Goal: Transaction & Acquisition: Obtain resource

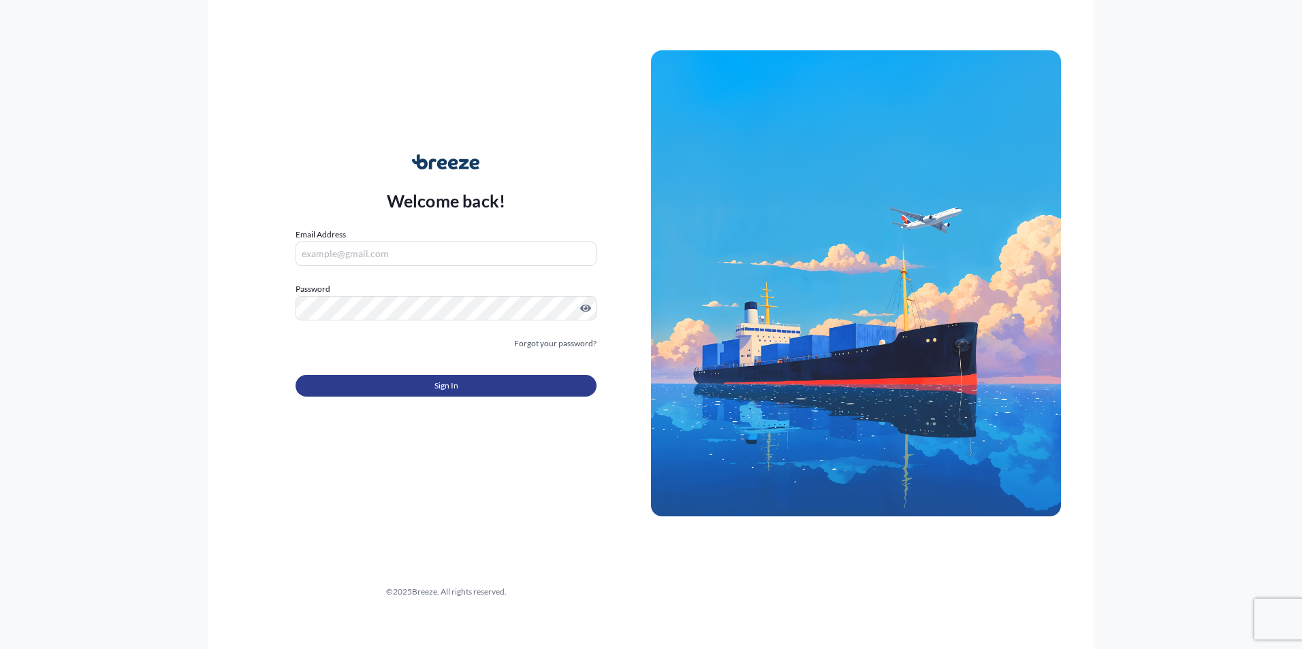
type input "[EMAIL_ADDRESS][DOMAIN_NAME]"
click at [480, 385] on button "Sign In" at bounding box center [445, 386] width 301 height 22
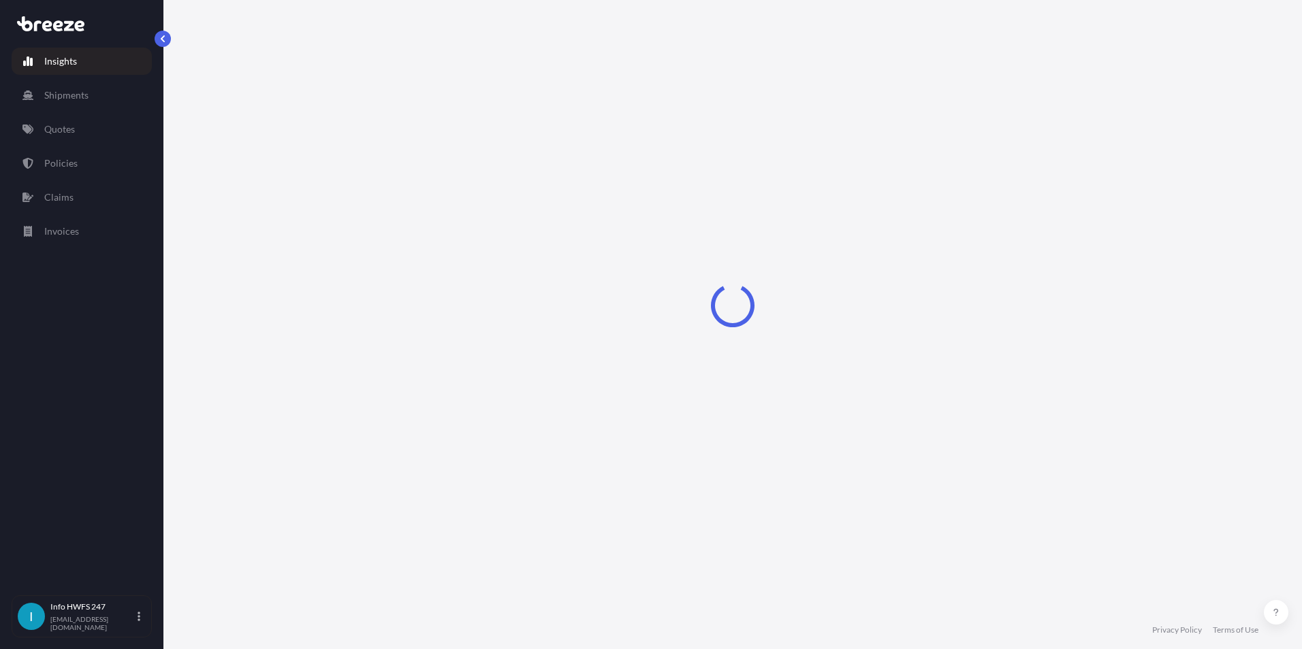
select select "2025"
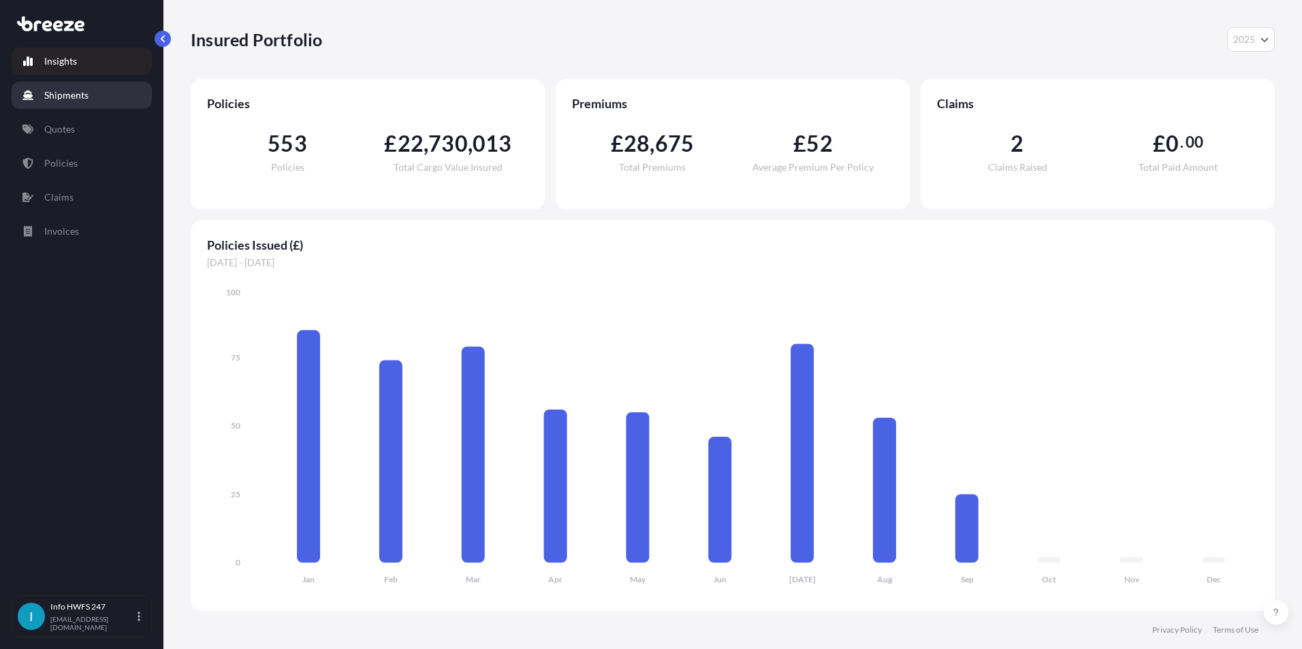
click at [67, 93] on p "Shipments" at bounding box center [66, 96] width 44 height 14
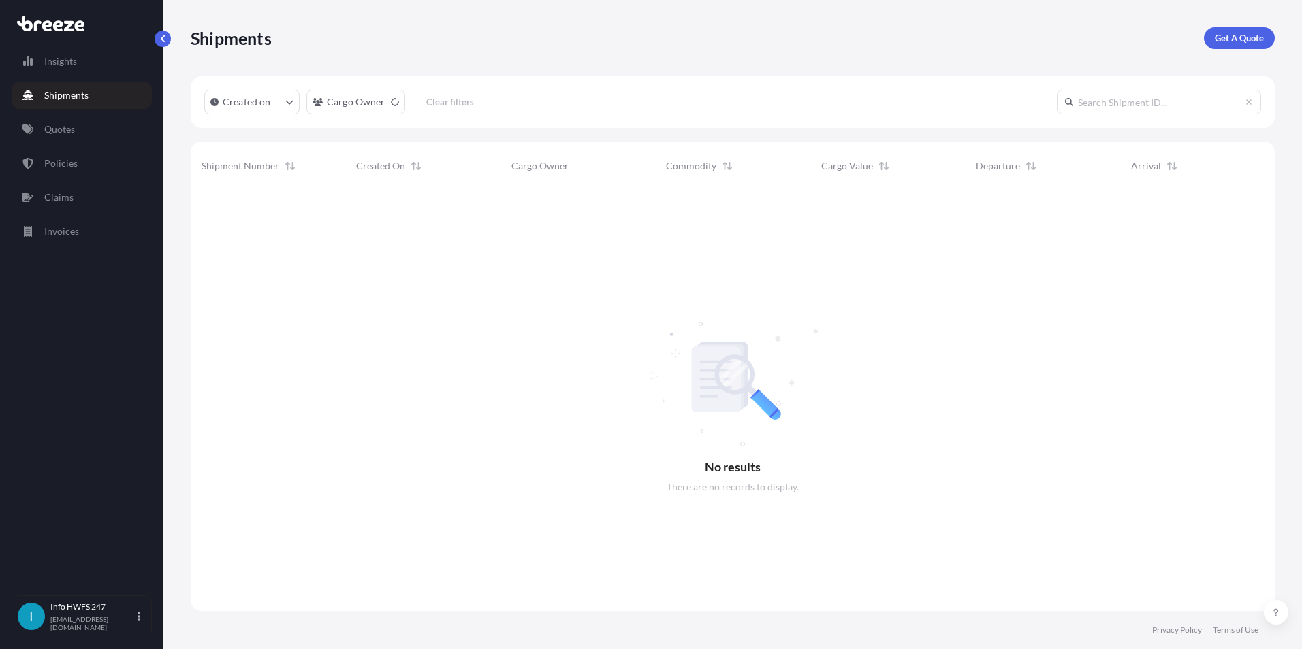
scroll to position [460, 1074]
click at [1108, 99] on input "text" at bounding box center [1159, 102] width 204 height 25
type input "hi166362"
click at [1232, 38] on p "Get A Quote" at bounding box center [1239, 38] width 49 height 14
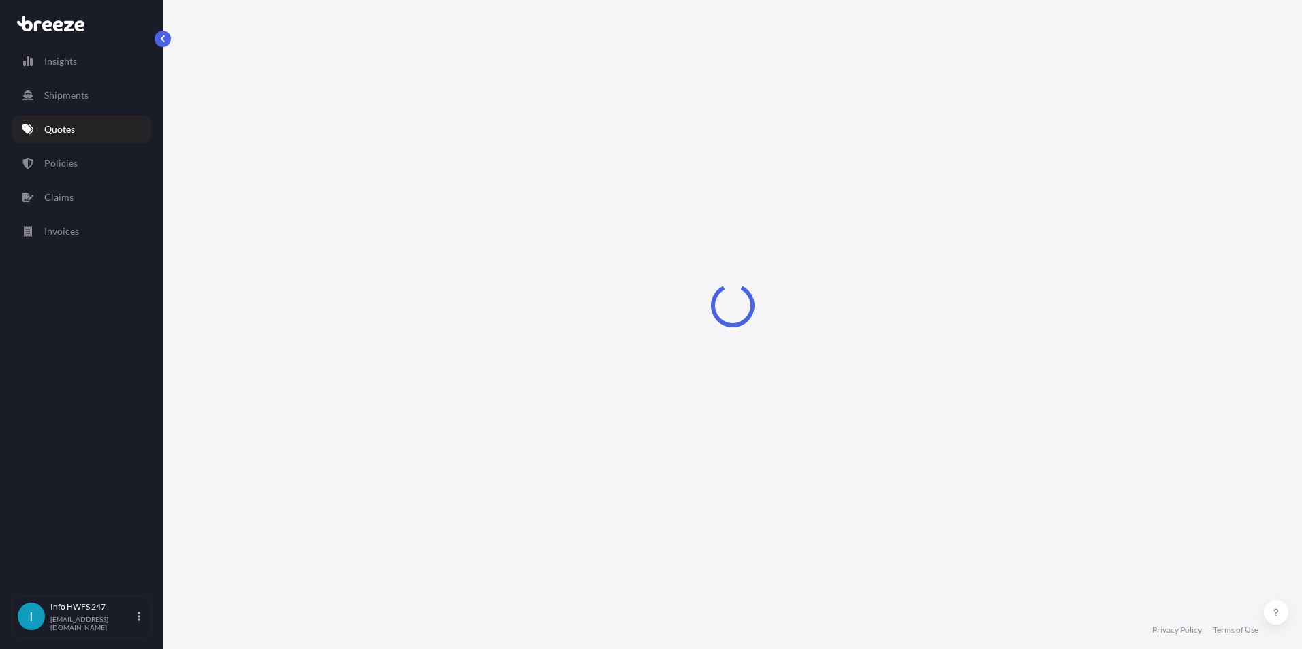
select select "Air"
select select "1"
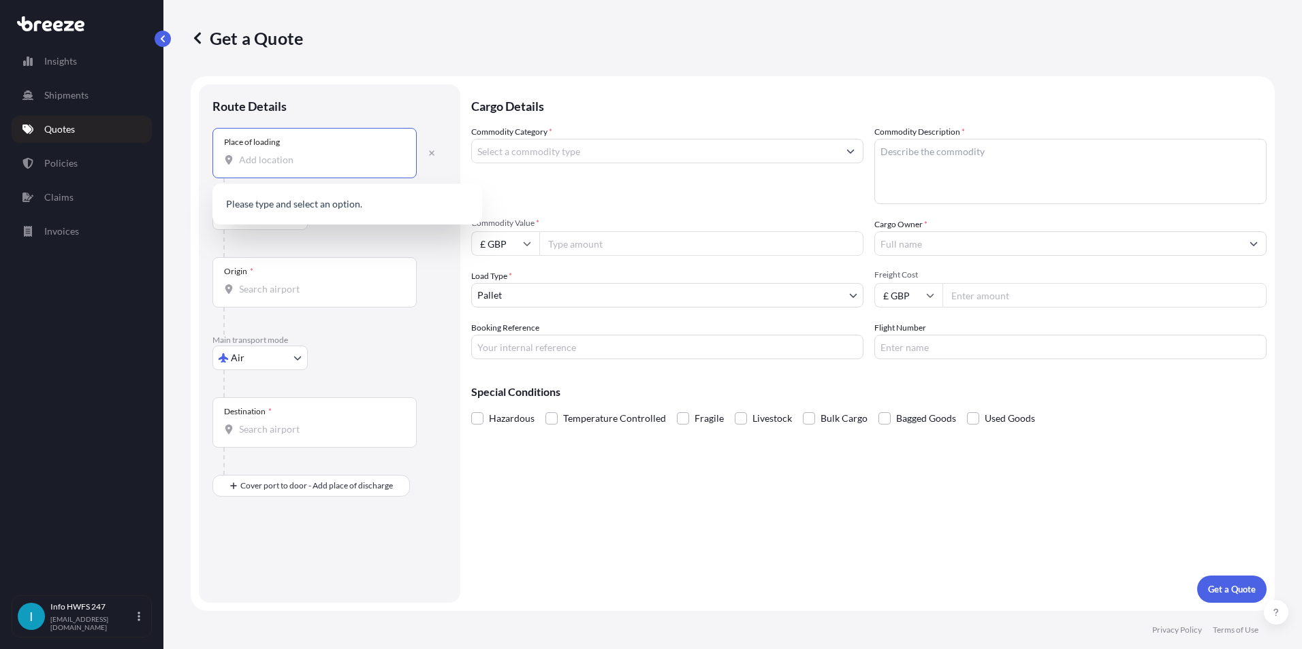
click at [274, 159] on input "Place of loading" at bounding box center [319, 160] width 161 height 14
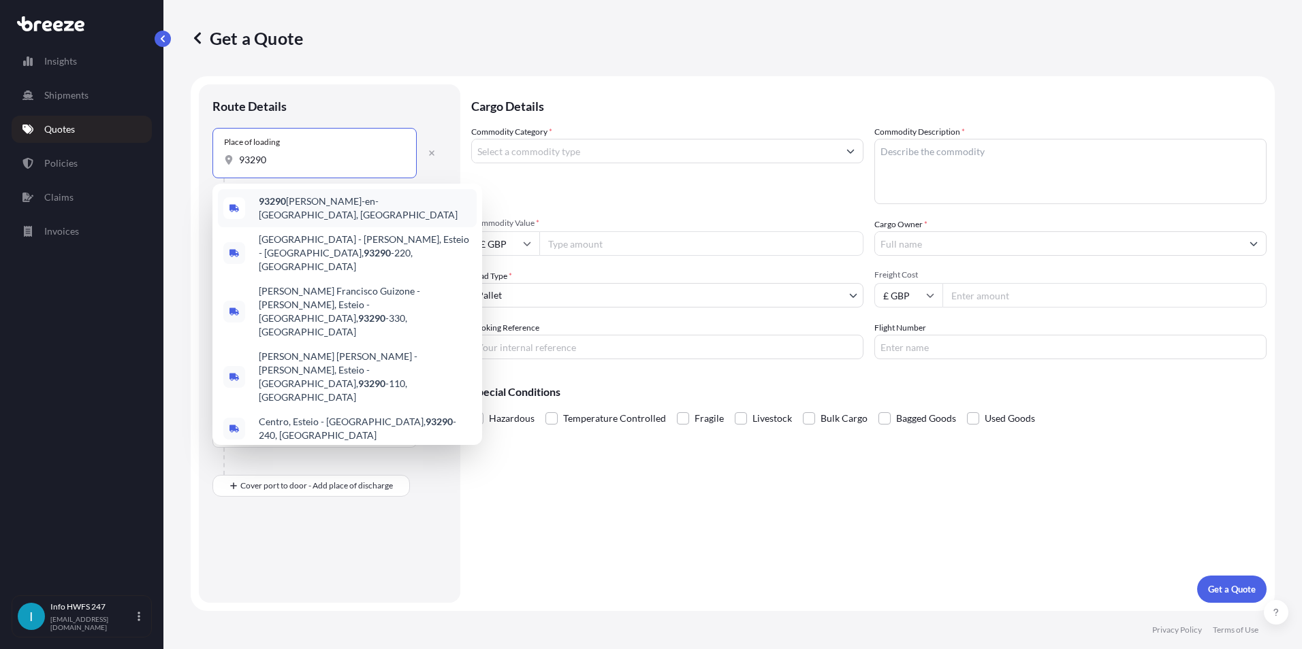
click at [302, 204] on span "93290 [PERSON_NAME]-en-[GEOGRAPHIC_DATA], [GEOGRAPHIC_DATA]" at bounding box center [365, 208] width 212 height 27
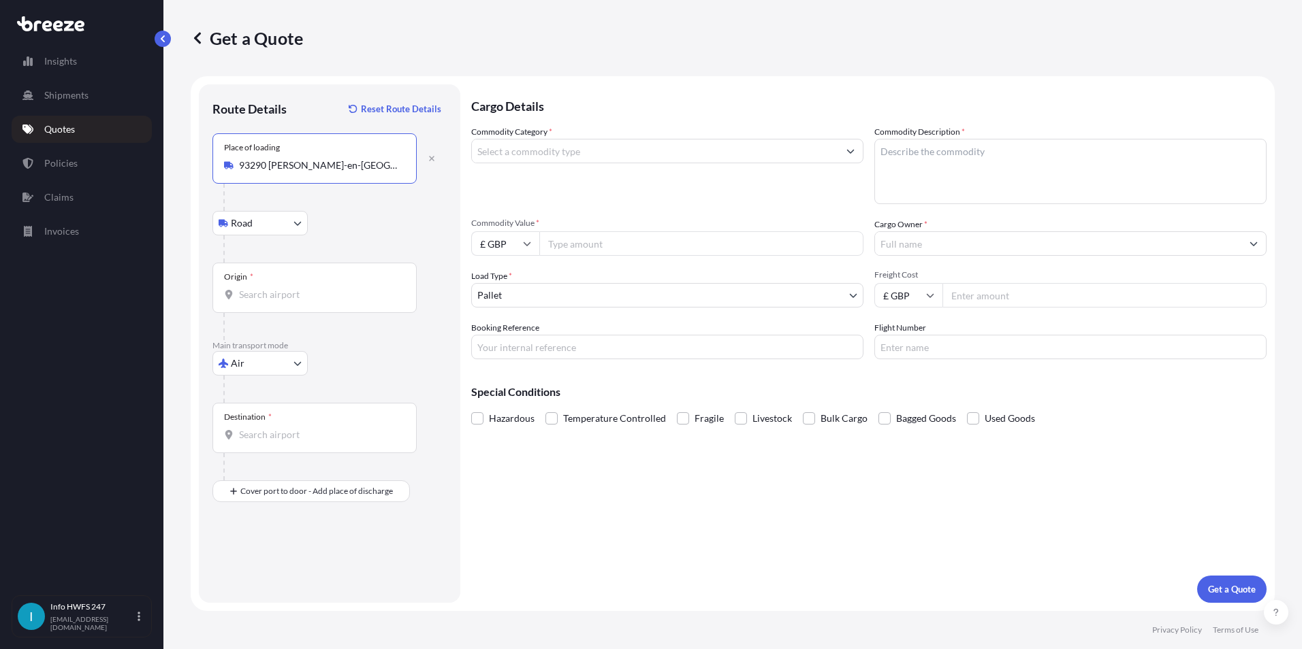
type input "93290 [PERSON_NAME]-en-[GEOGRAPHIC_DATA], [GEOGRAPHIC_DATA]"
click at [260, 292] on input "Origin *" at bounding box center [319, 295] width 161 height 14
click at [275, 366] on body "5 options available. 0 options available. 5 options available. 0 options availa…" at bounding box center [651, 324] width 1302 height 649
click at [247, 446] on span "Road" at bounding box center [249, 448] width 22 height 14
select select "Road"
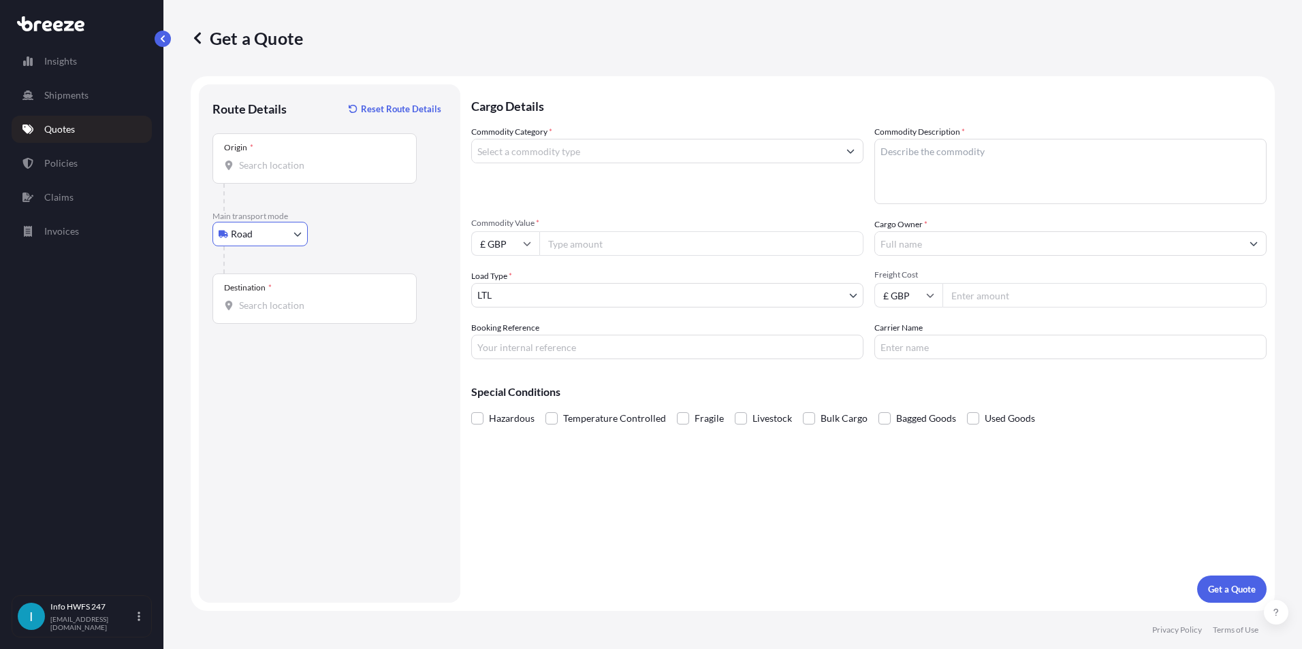
click at [263, 308] on input "Destination *" at bounding box center [319, 306] width 161 height 14
click at [274, 155] on div "Origin *" at bounding box center [314, 158] width 204 height 50
click at [274, 159] on input "Origin *" at bounding box center [319, 166] width 161 height 14
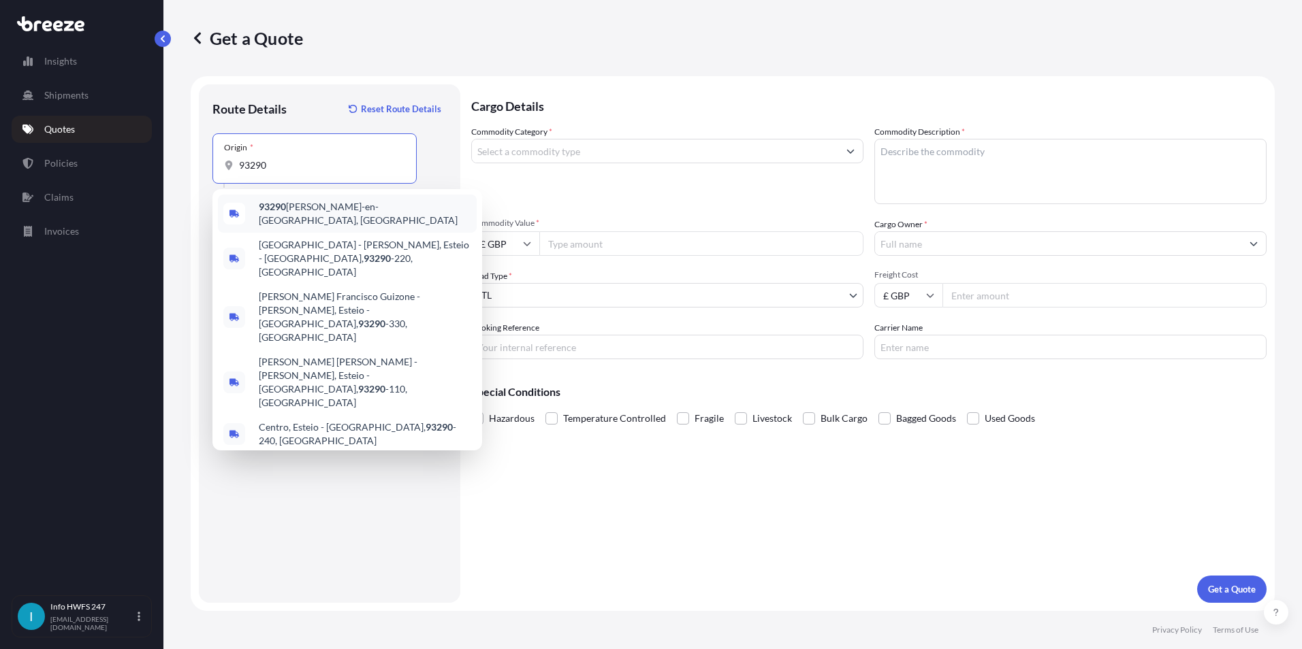
click at [293, 210] on span "93290 [PERSON_NAME]-en-[GEOGRAPHIC_DATA], [GEOGRAPHIC_DATA]" at bounding box center [365, 213] width 212 height 27
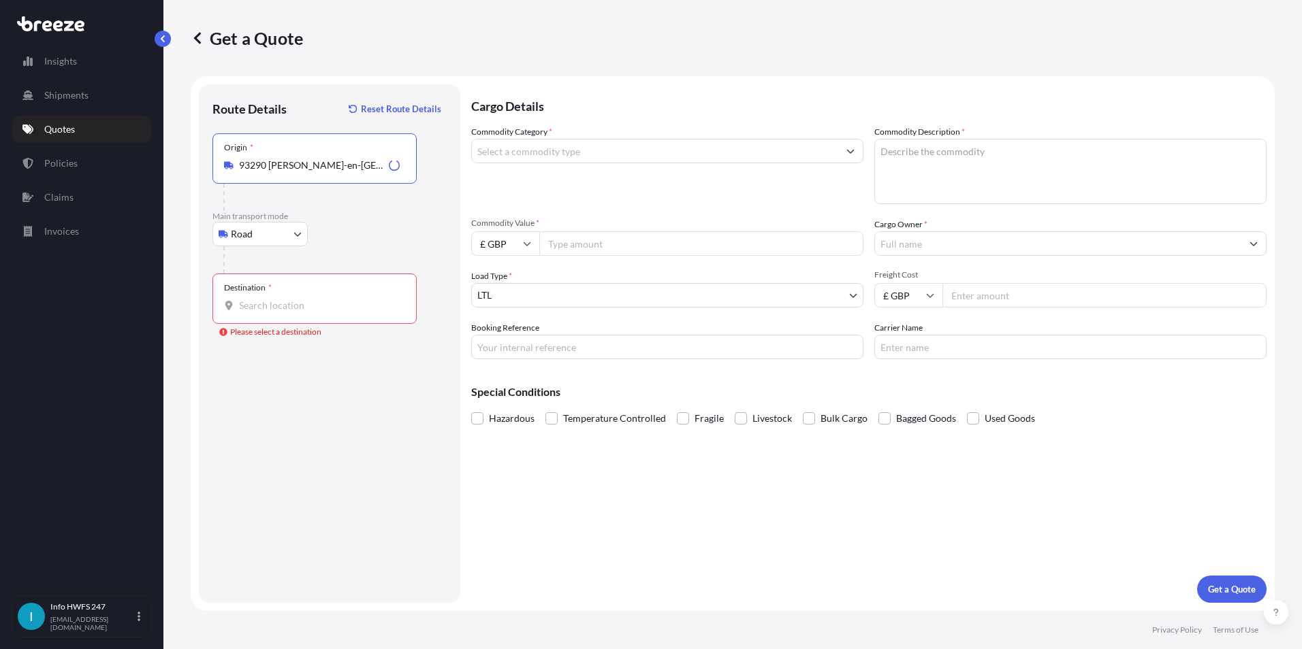
type input "93290 [PERSON_NAME]-en-[GEOGRAPHIC_DATA], [GEOGRAPHIC_DATA]"
click at [259, 302] on input "Destination * Please select a destination" at bounding box center [319, 306] width 161 height 14
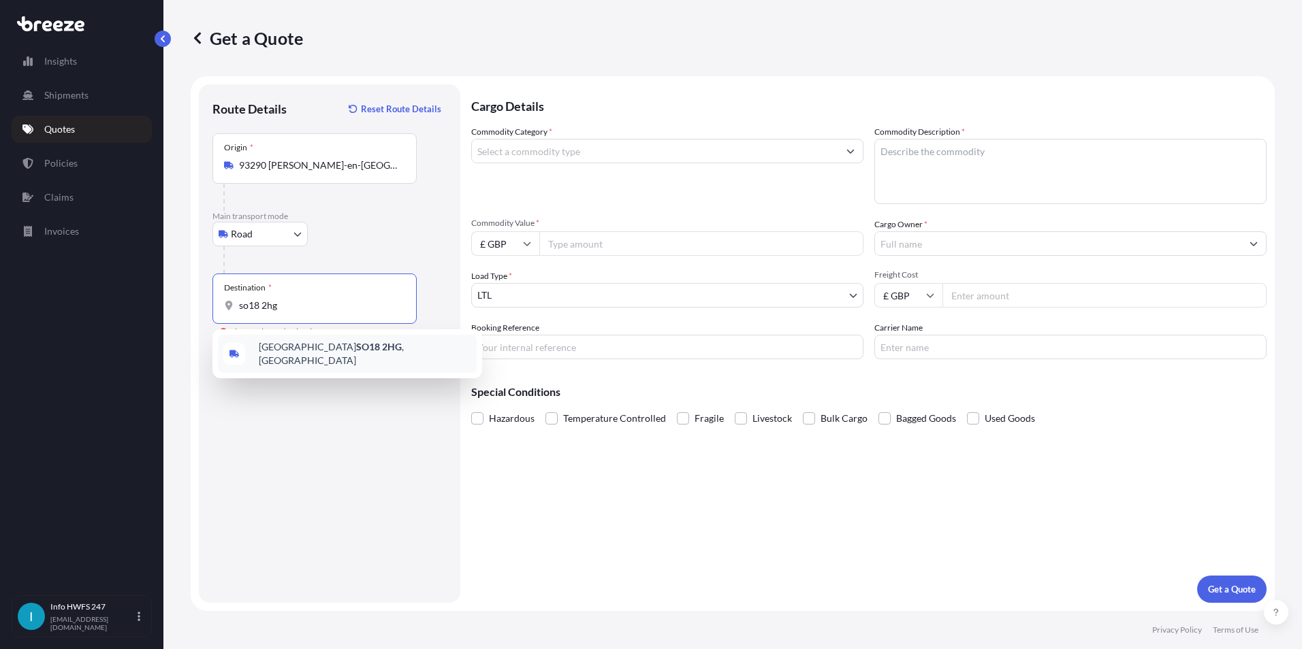
click at [293, 351] on span "Southampton SO18 2HG , [GEOGRAPHIC_DATA]" at bounding box center [365, 353] width 212 height 27
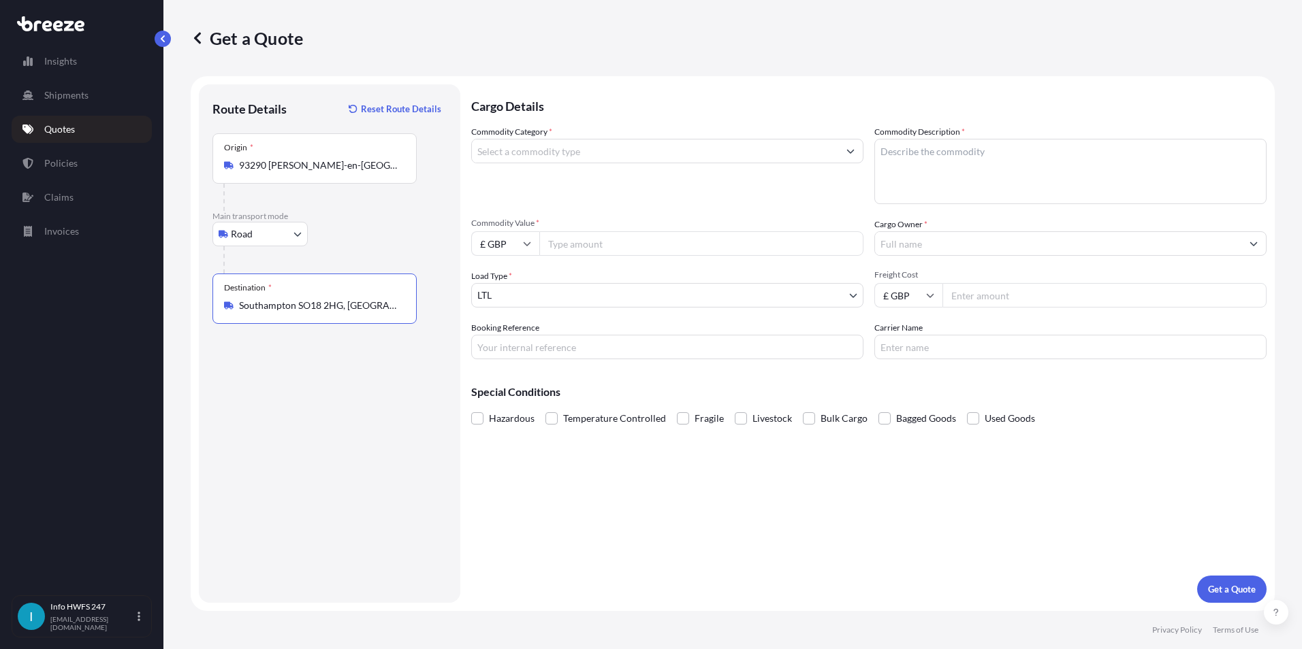
type input "Southampton SO18 2HG, [GEOGRAPHIC_DATA]"
click at [549, 152] on input "Commodity Category *" at bounding box center [655, 151] width 366 height 25
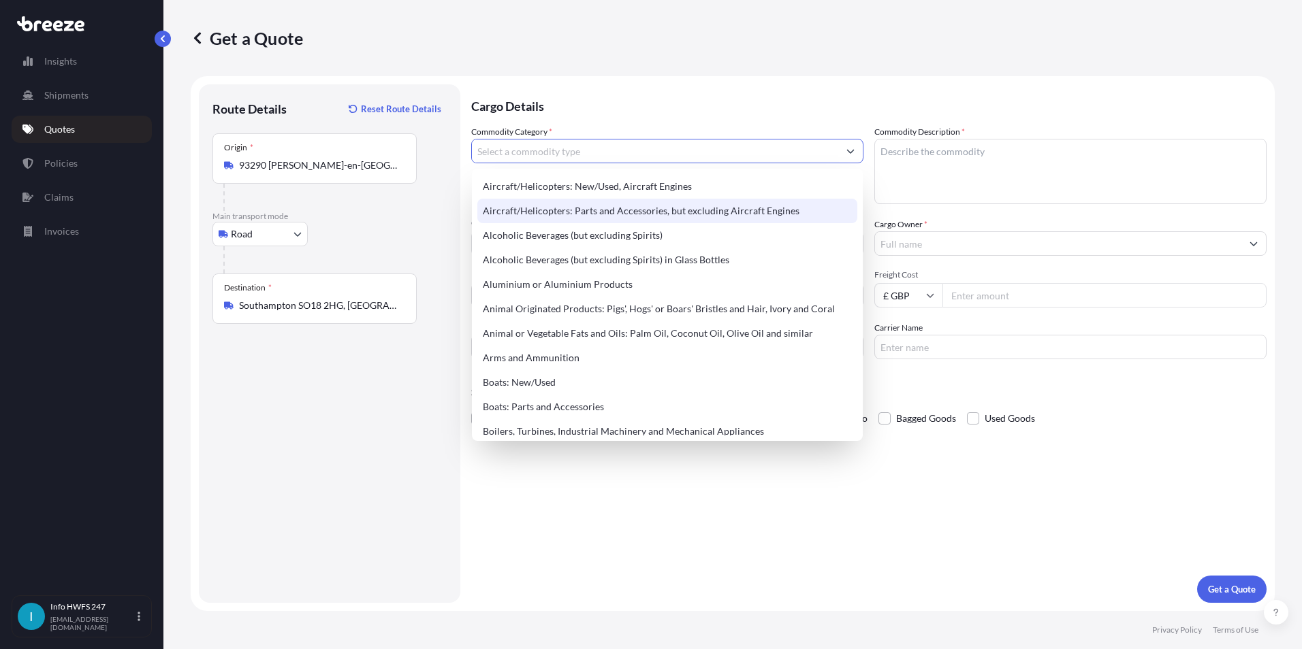
click at [553, 208] on div "Aircraft/Helicopters: Parts and Accessories, but excluding Aircraft Engines" at bounding box center [667, 211] width 380 height 25
type input "Aircraft/Helicopters: Parts and Accessories, but excluding Aircraft Engines"
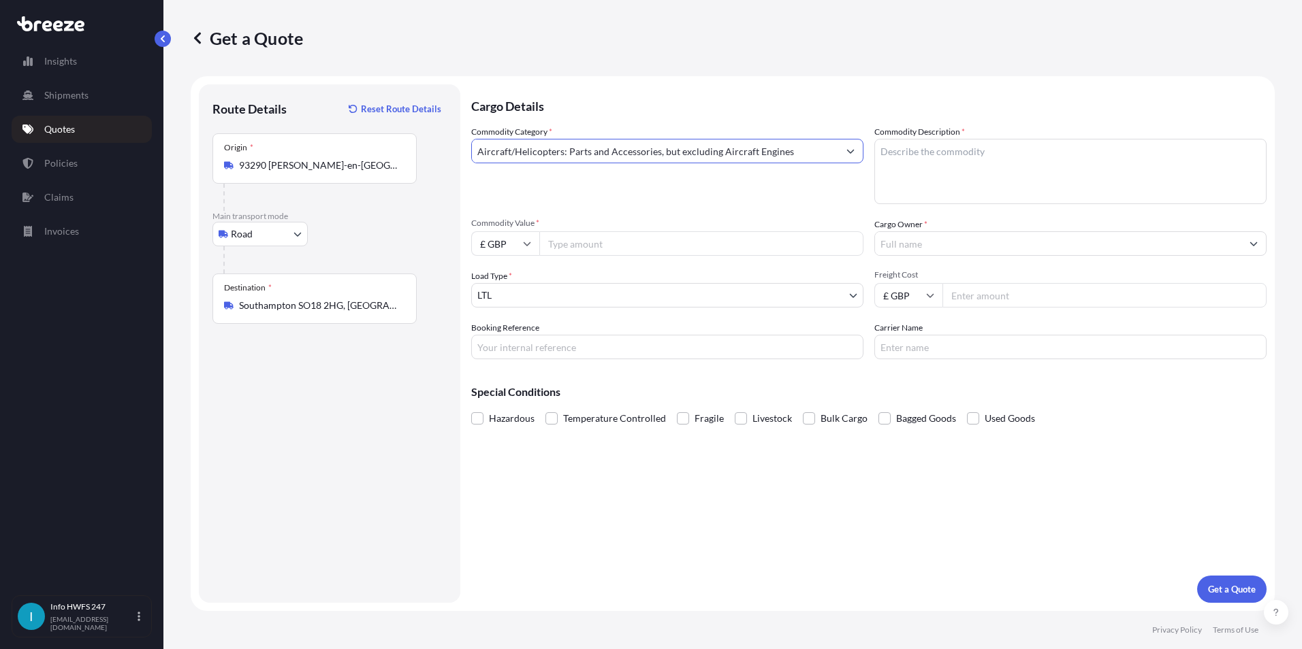
click at [933, 174] on textarea "Commodity Description *" at bounding box center [1070, 171] width 392 height 65
type textarea "v"
type textarea "C"
type textarea "VARIOUS CIVIL AIRCRAFT PARTS"
click at [607, 238] on input "Commodity Value *" at bounding box center [701, 243] width 324 height 25
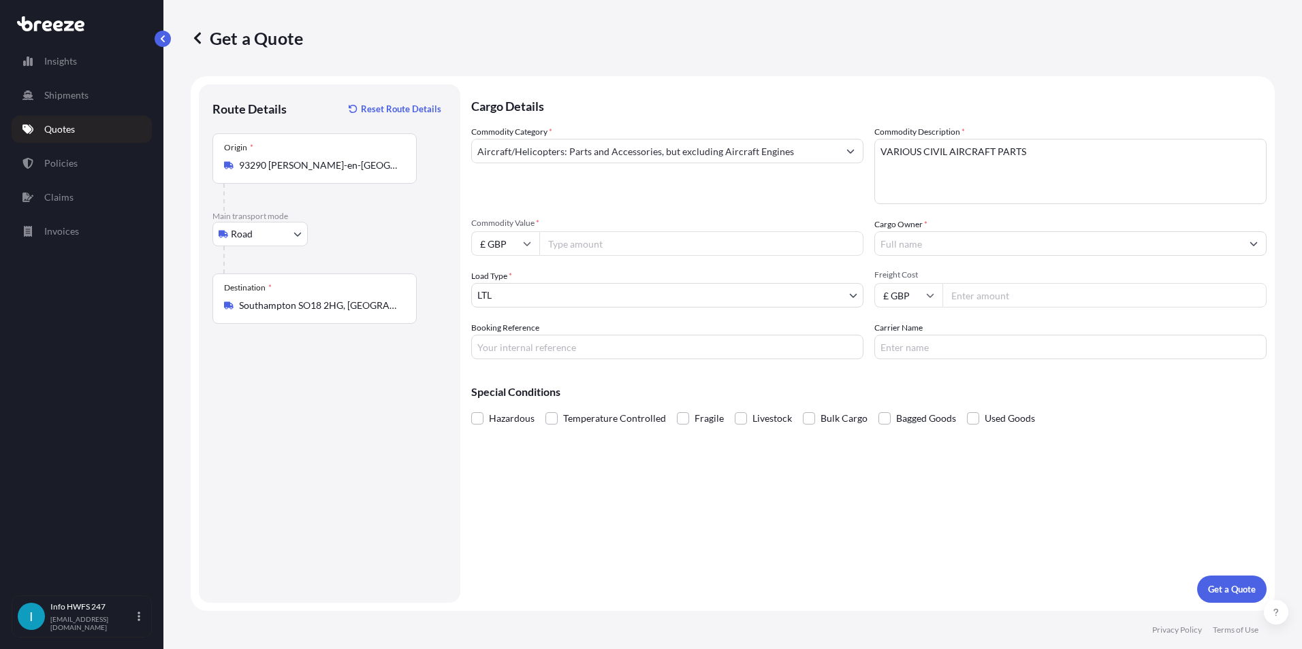
click at [527, 246] on icon at bounding box center [527, 244] width 7 height 4
click at [507, 334] on div "$ USD" at bounding box center [505, 338] width 57 height 26
type input "$ USD"
click at [593, 240] on input "Commodity Value *" at bounding box center [701, 243] width 324 height 25
type input "24154.08"
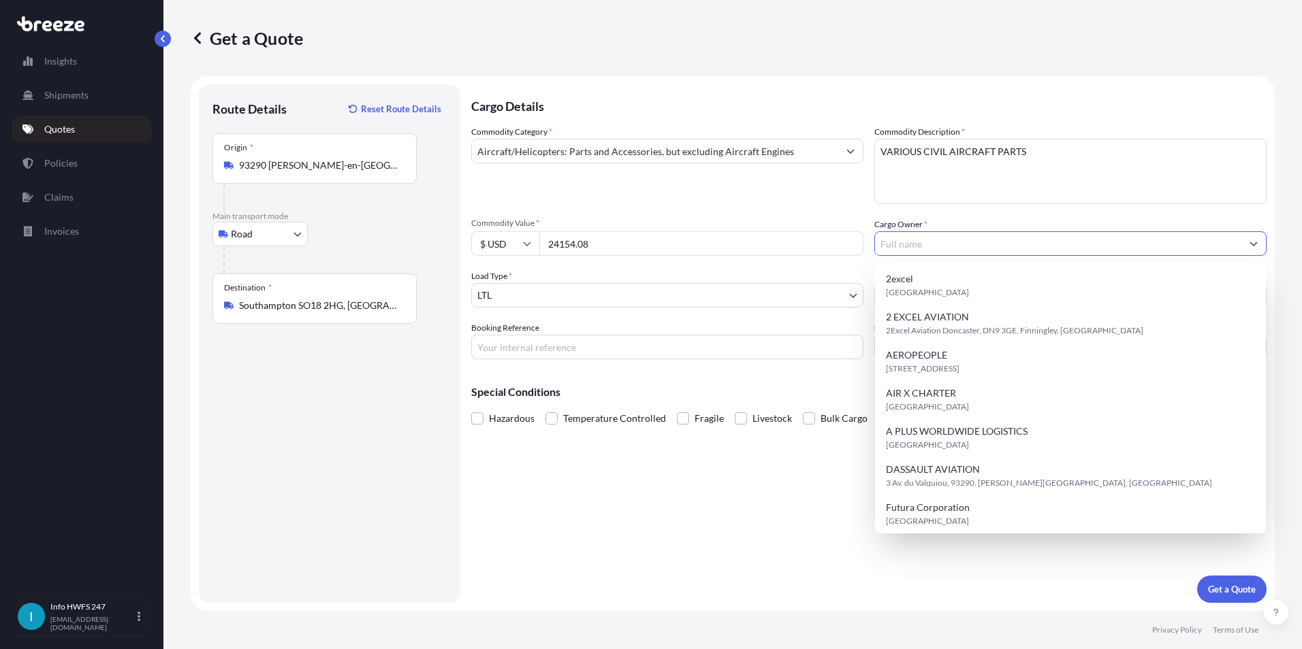
click at [943, 244] on input "Cargo Owner *" at bounding box center [1058, 243] width 366 height 25
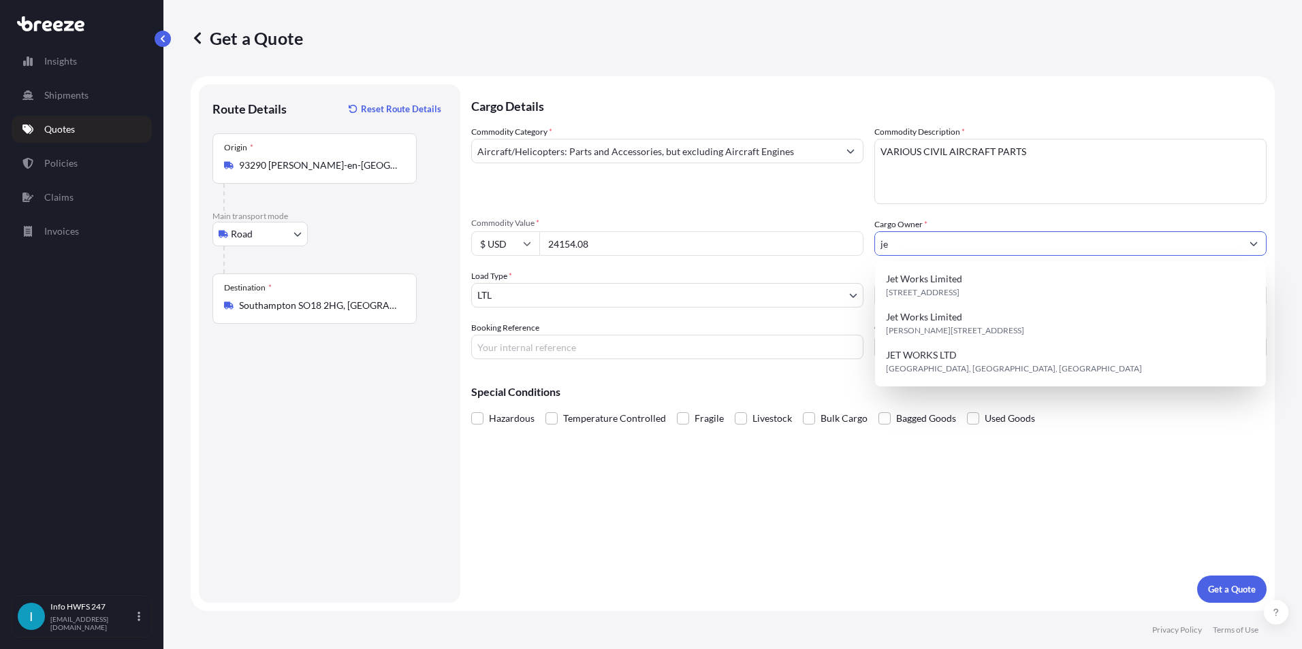
type input "j"
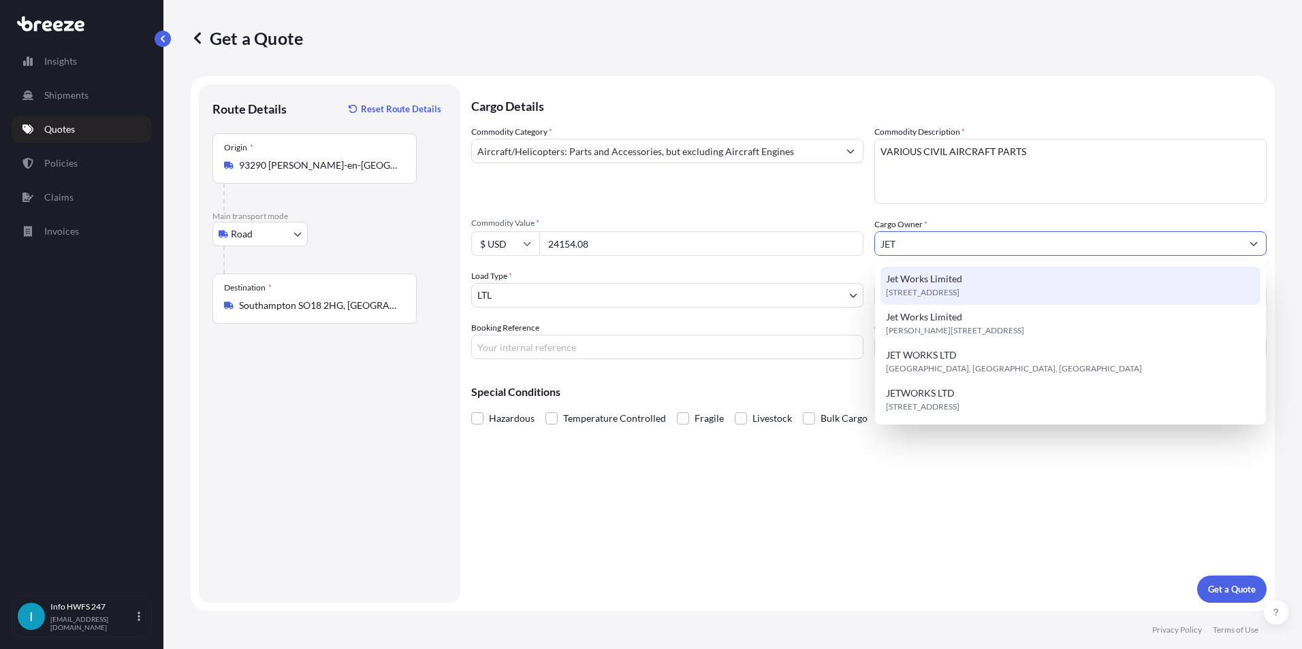
click at [947, 281] on span "Jet Works Limited" at bounding box center [924, 279] width 76 height 14
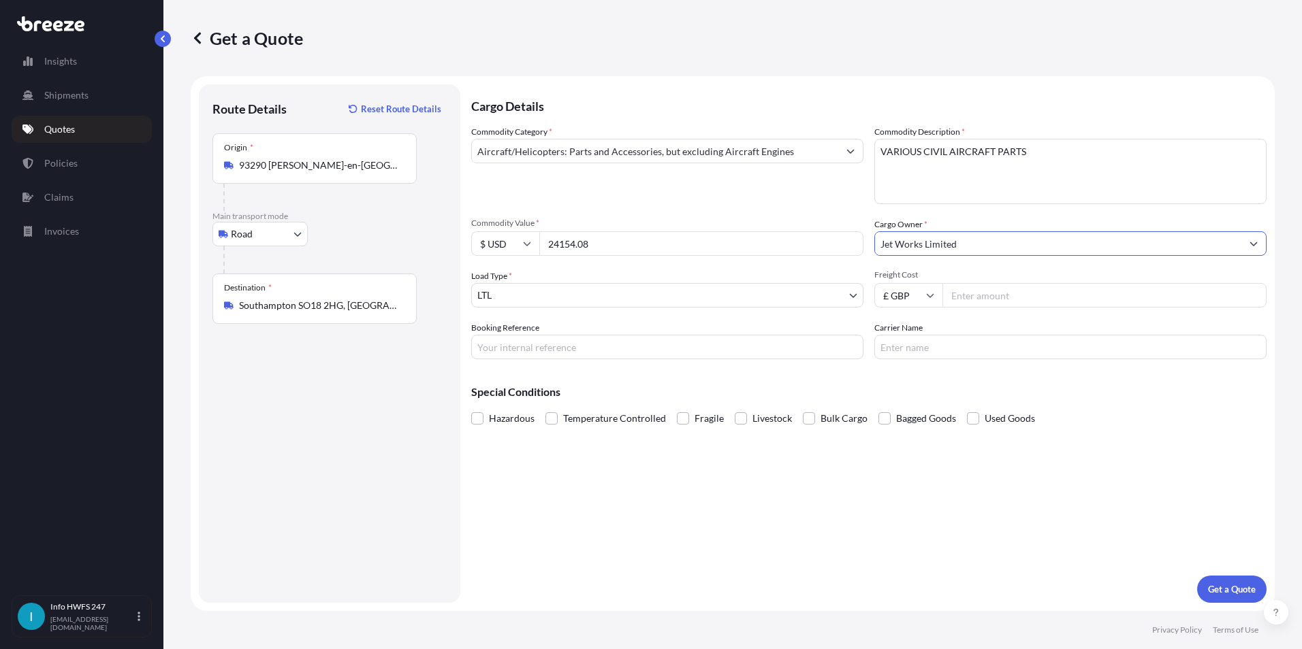
type input "Jet Works Limited"
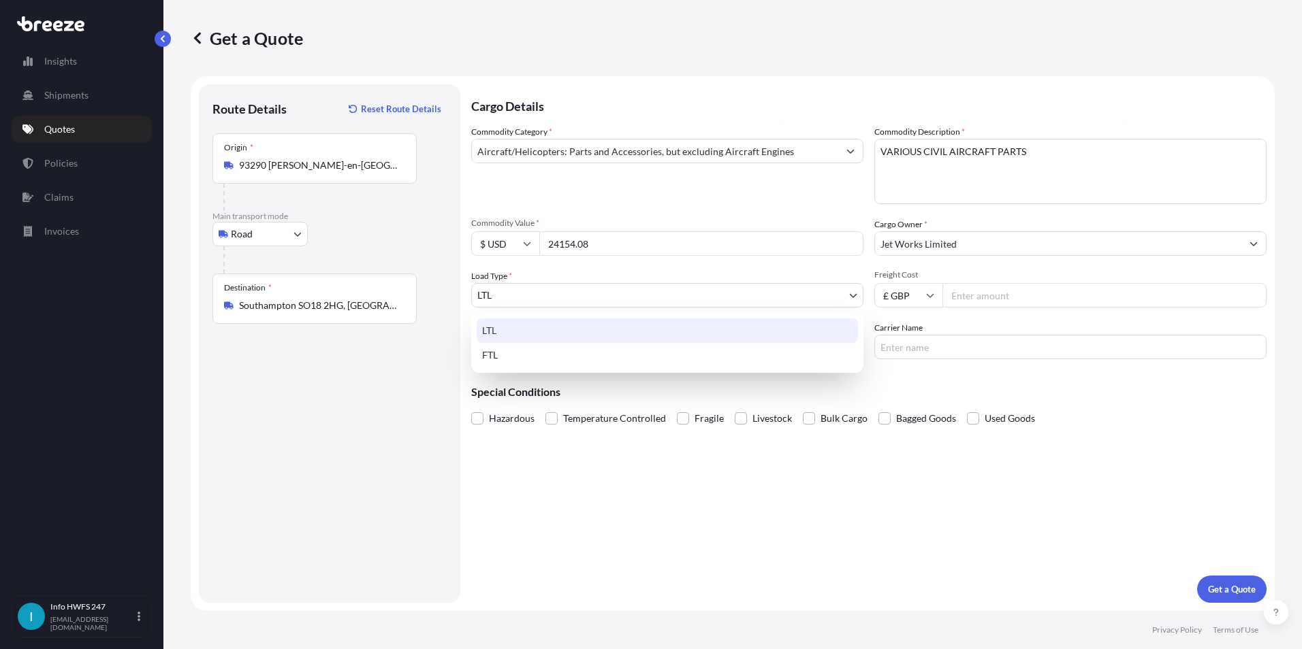
click at [773, 295] on body "3 options available. 4 options available. Insights Shipments Quotes Policies Cl…" at bounding box center [651, 324] width 1302 height 649
click at [590, 350] on div "FTL" at bounding box center [667, 355] width 381 height 25
select select "2"
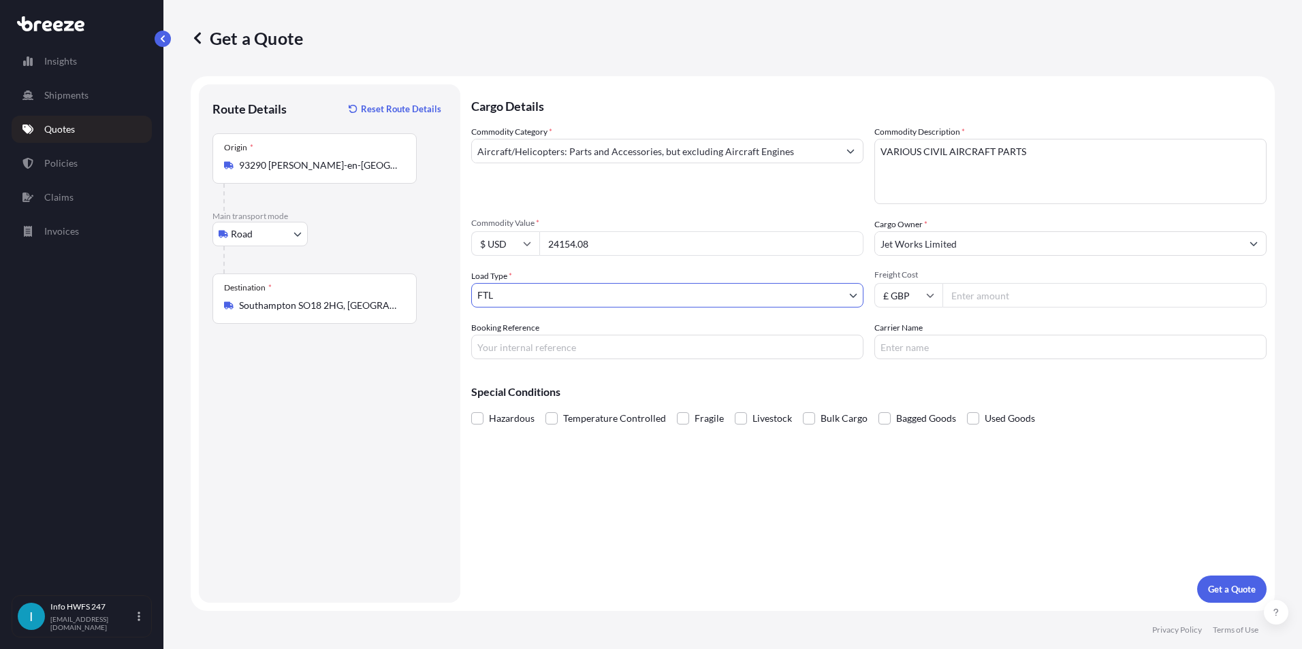
click at [639, 351] on input "Booking Reference" at bounding box center [667, 347] width 392 height 25
type input "quote"
click at [916, 483] on div "Cargo Details Commodity Category * Aircraft/Helicopters: Parts and Accessories,…" at bounding box center [868, 343] width 795 height 519
click at [1231, 588] on p "Get a Quote" at bounding box center [1232, 590] width 48 height 14
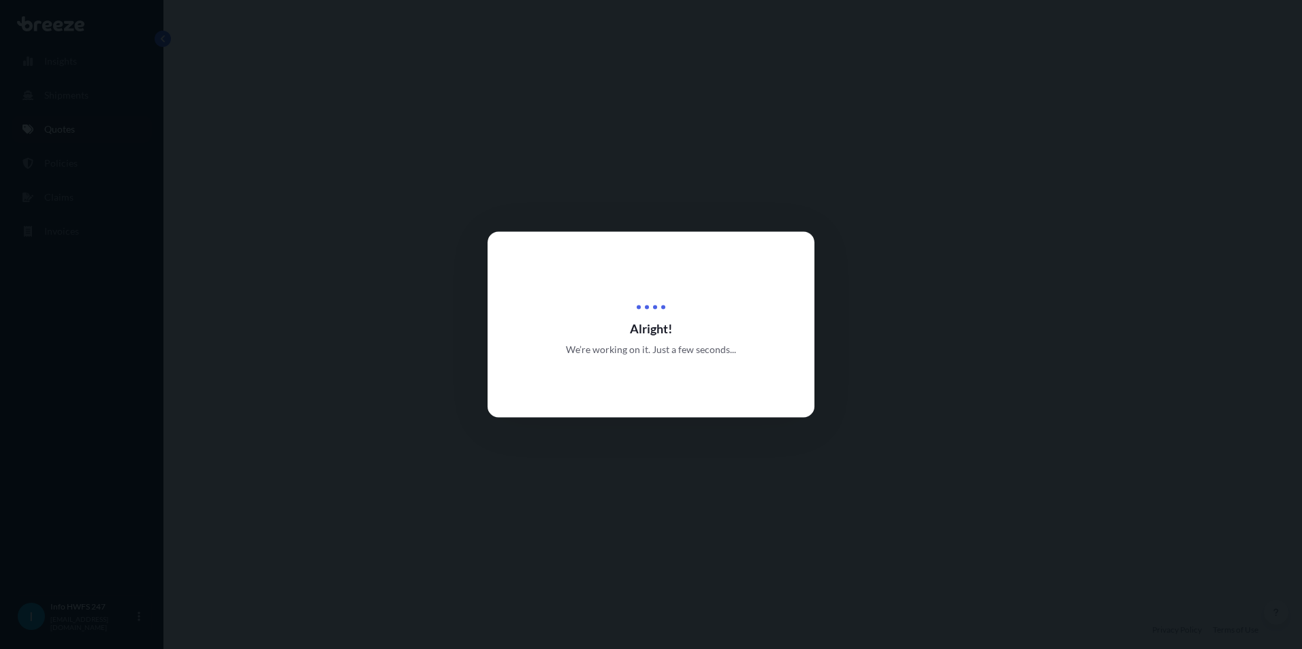
select select "Road"
select select "2"
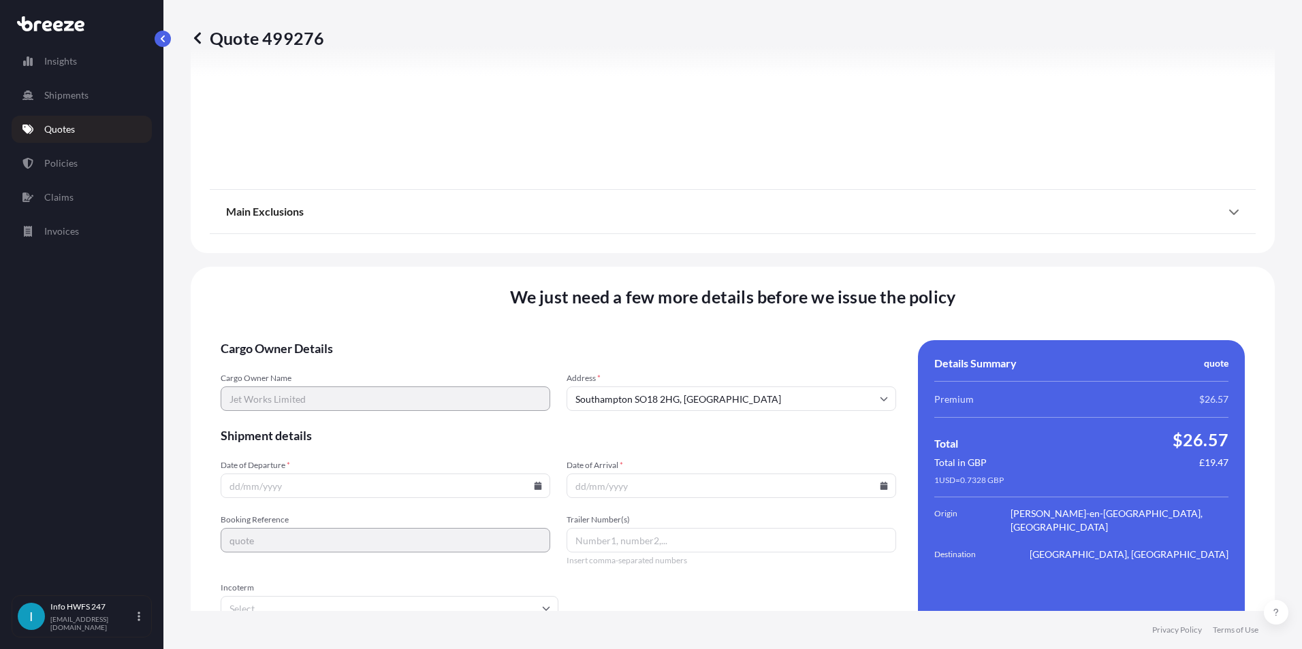
scroll to position [1498, 0]
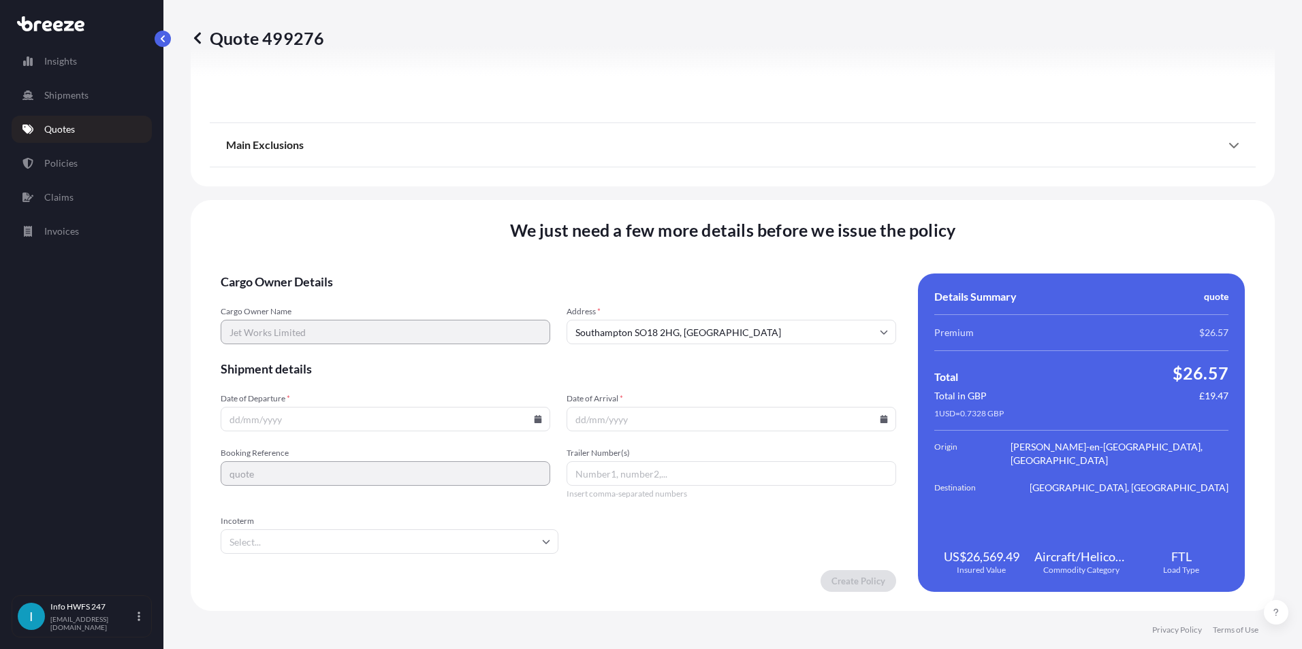
click at [434, 426] on input "Date of Departure *" at bounding box center [386, 419] width 330 height 25
click at [534, 421] on icon at bounding box center [537, 419] width 7 height 8
click at [447, 274] on button "13" at bounding box center [447, 272] width 22 height 22
type input "[DATE]"
click at [644, 419] on input "Date of Arrival *" at bounding box center [731, 419] width 330 height 25
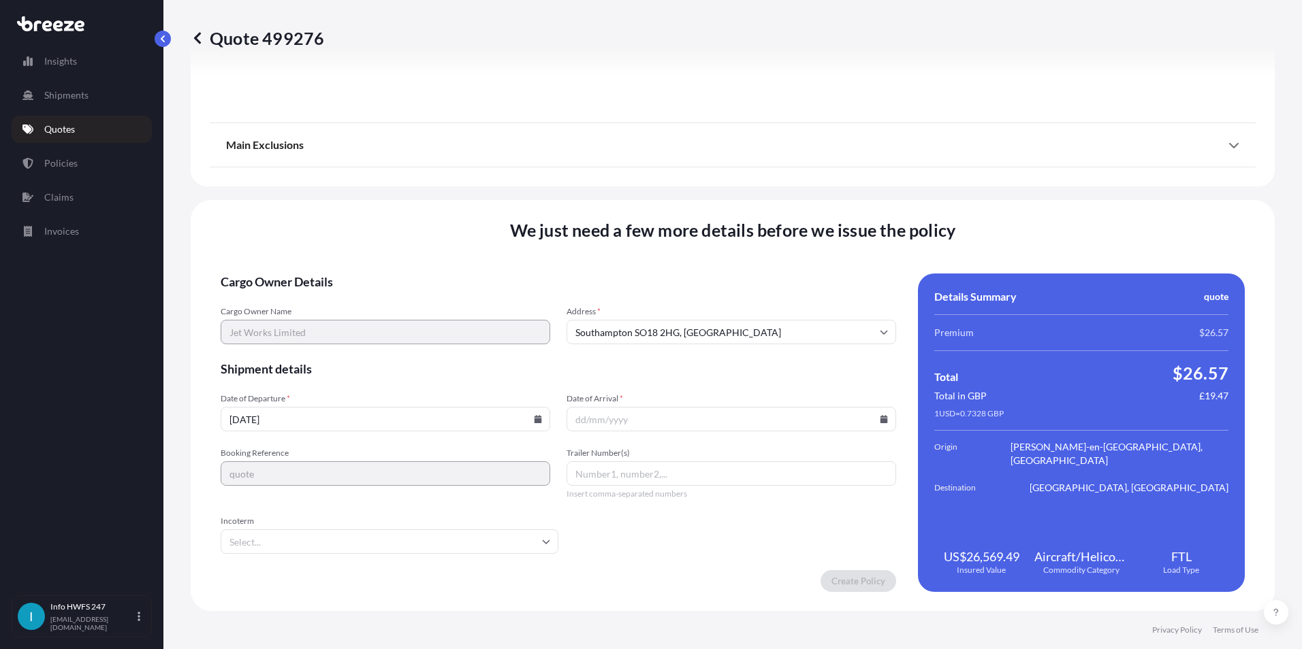
click at [880, 421] on icon at bounding box center [883, 419] width 7 height 8
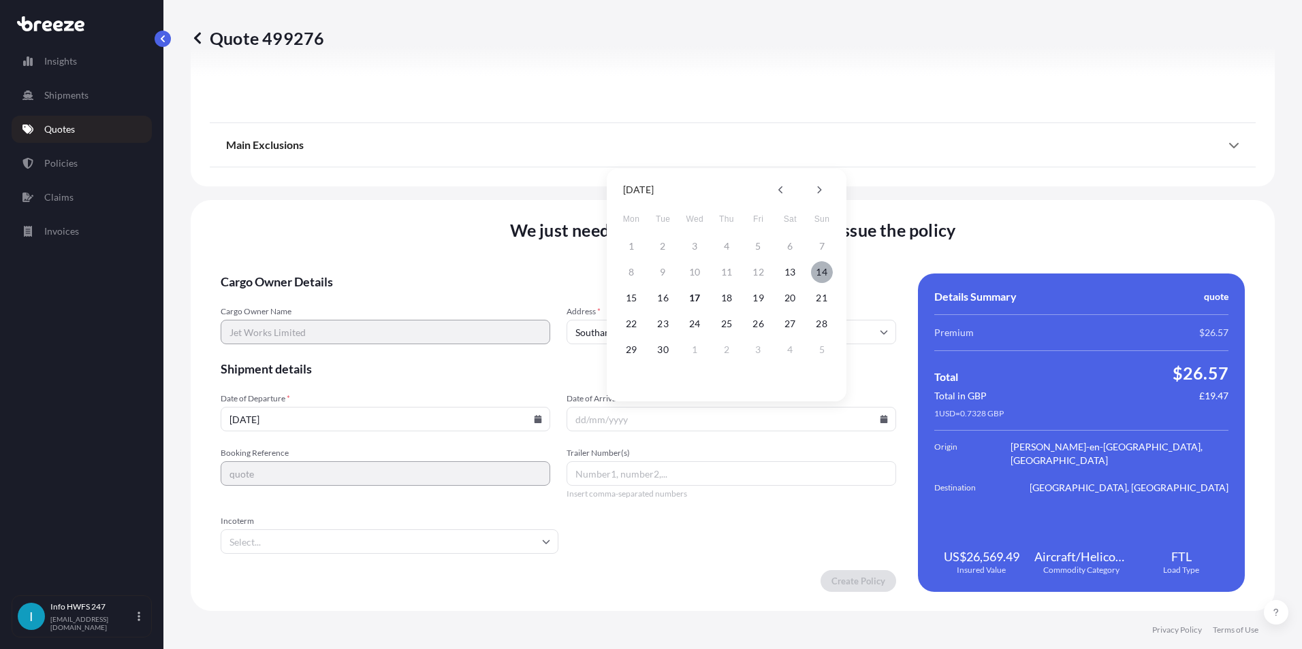
click at [822, 275] on button "14" at bounding box center [822, 272] width 22 height 22
type input "[DATE]"
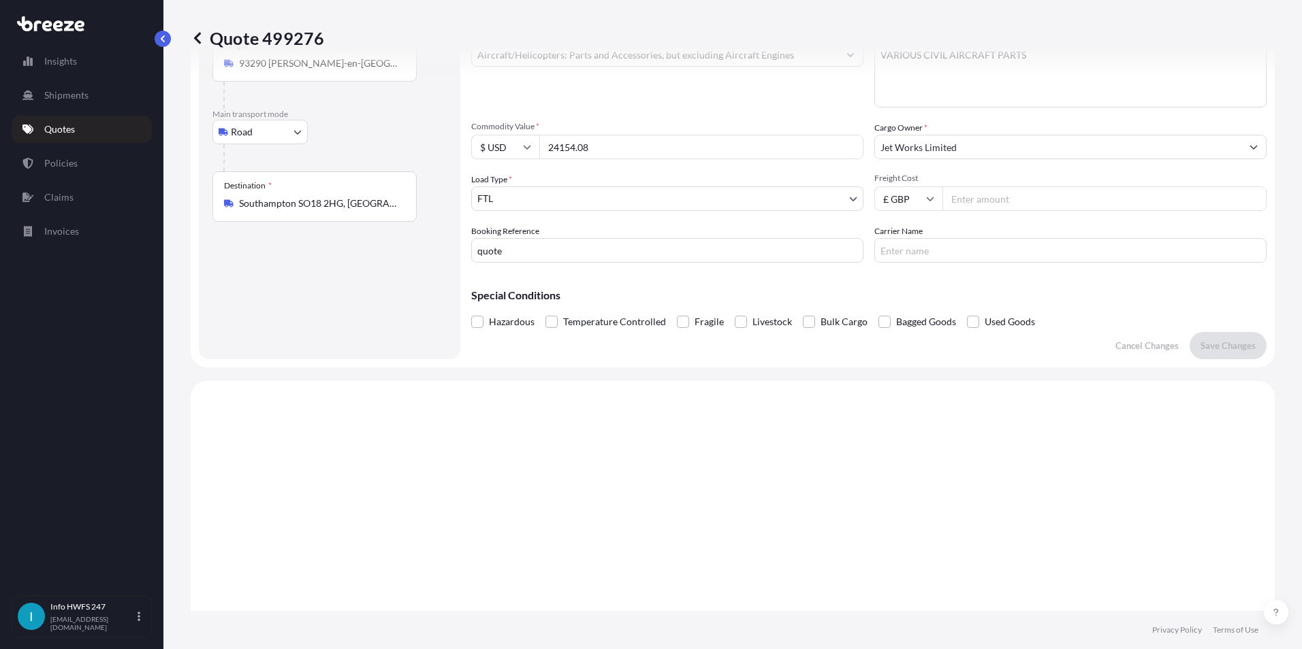
scroll to position [0, 0]
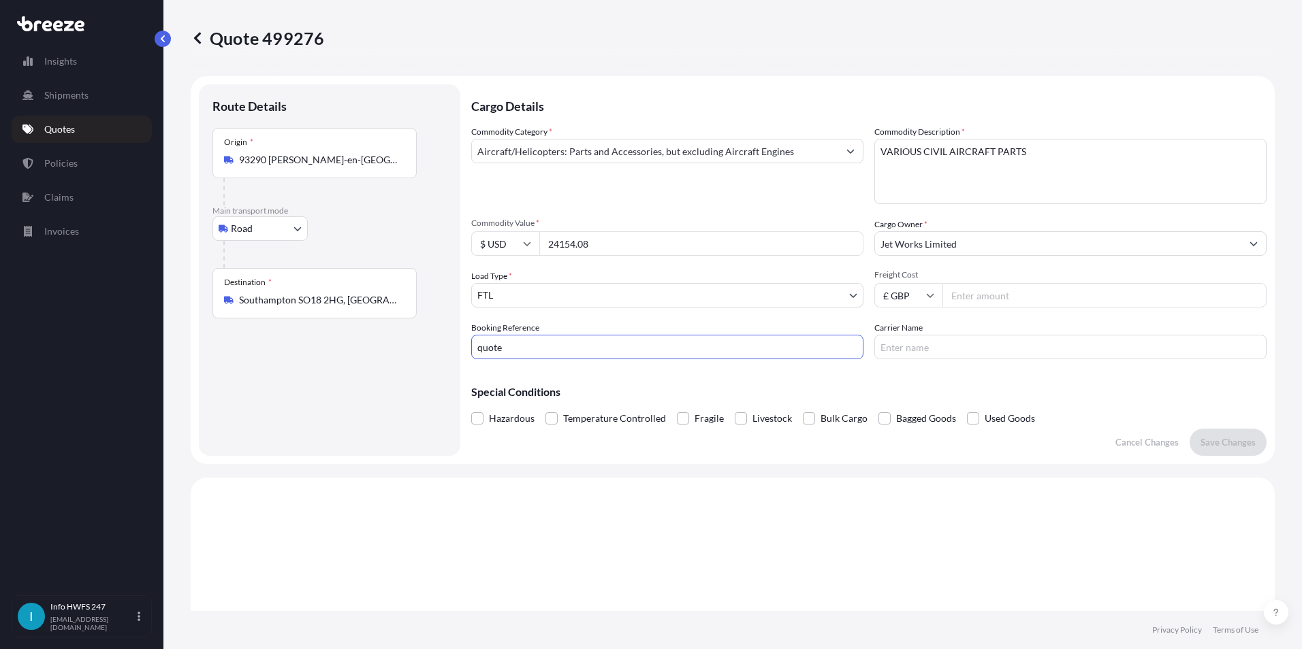
drag, startPoint x: 533, startPoint y: 349, endPoint x: 441, endPoint y: 336, distance: 92.9
click at [441, 336] on form "Route Details Place of loading Road Road Rail Origin * 93290 [PERSON_NAME]-en-[…" at bounding box center [733, 270] width 1084 height 388
type input "h"
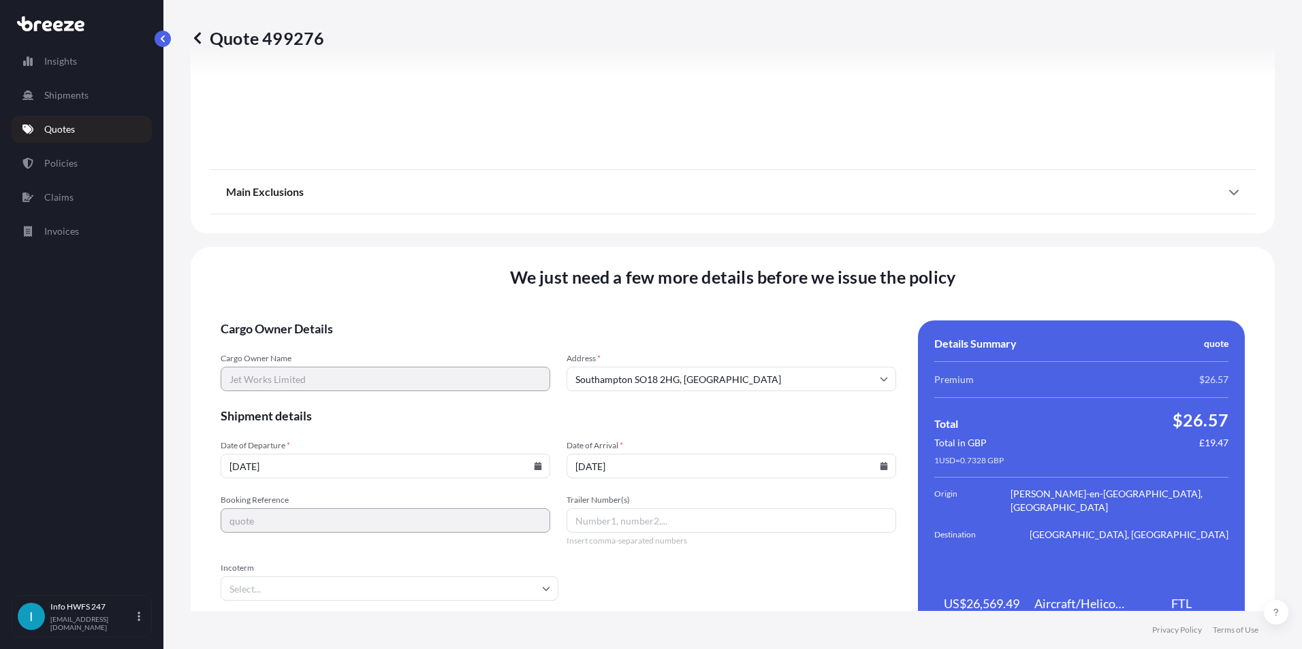
scroll to position [1498, 0]
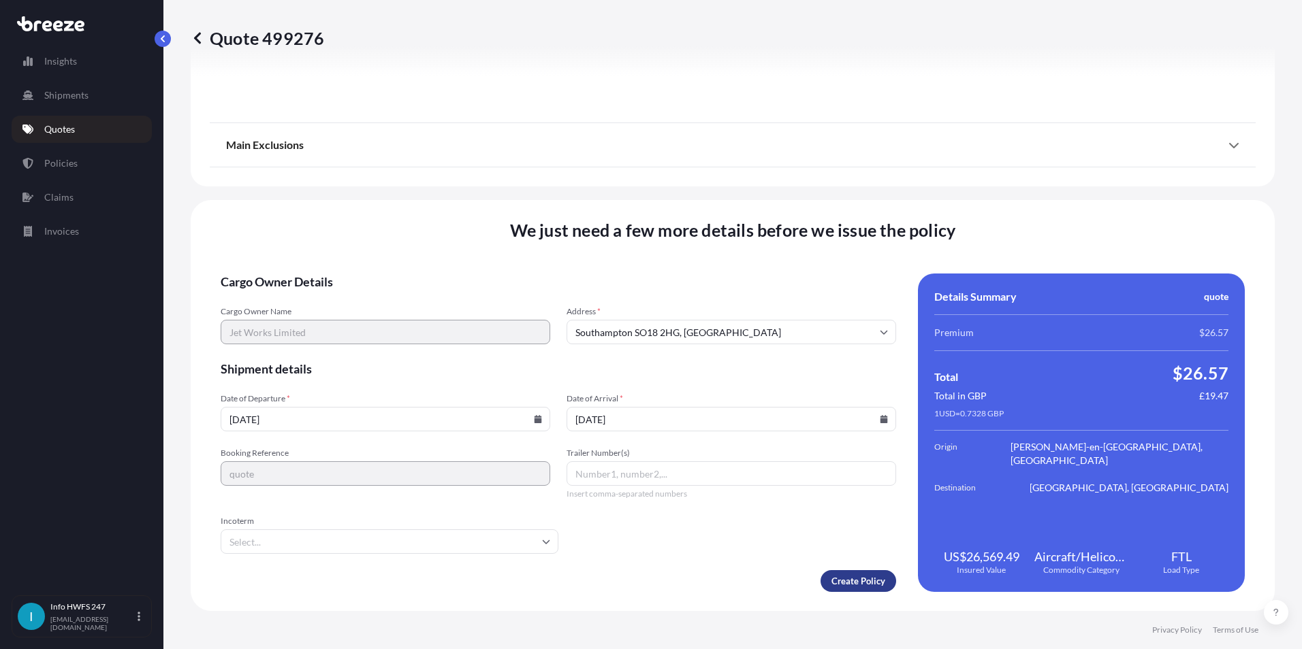
type input "HI166362"
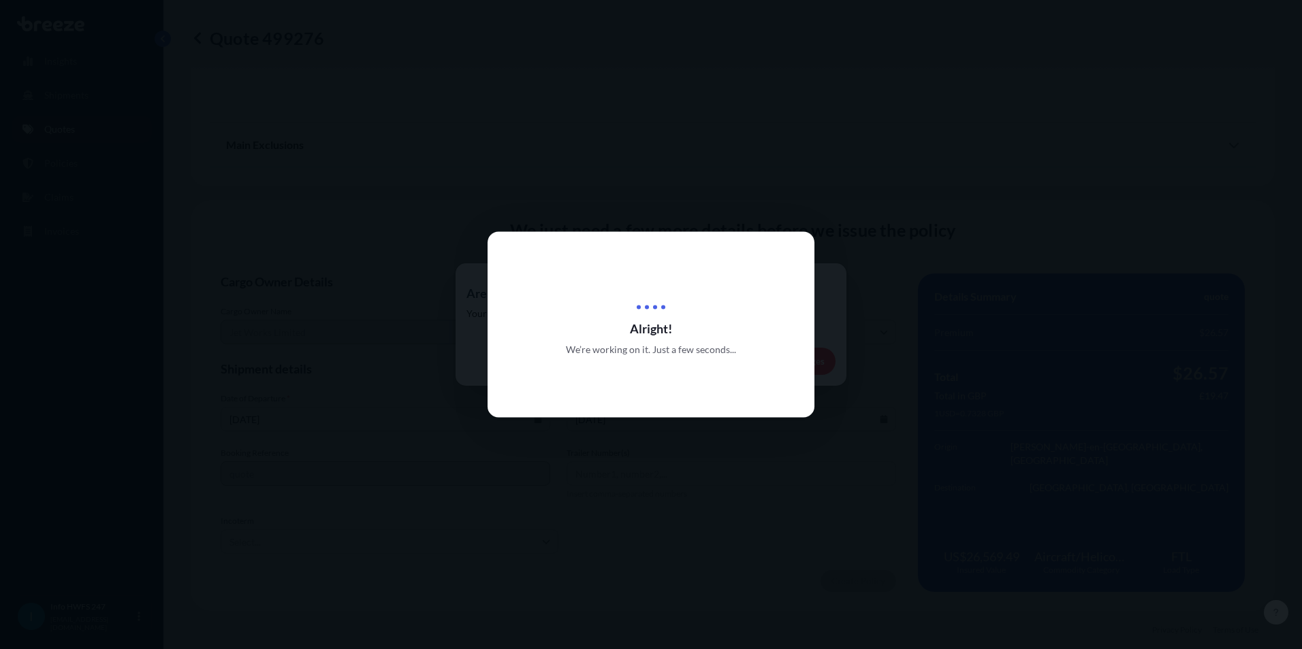
click at [677, 443] on div at bounding box center [651, 324] width 1302 height 649
